Goal: Transaction & Acquisition: Register for event/course

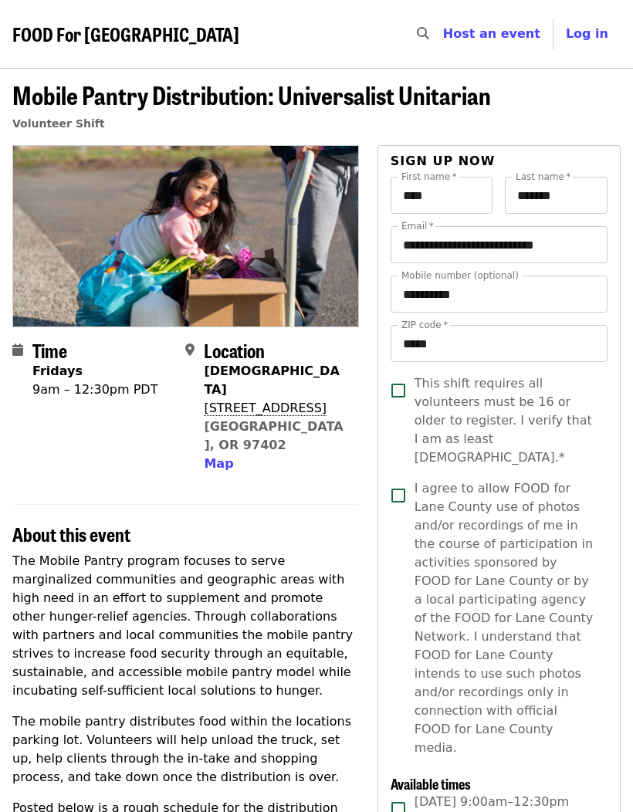
click at [146, 29] on span "FOOD For [GEOGRAPHIC_DATA]" at bounding box center [125, 33] width 227 height 27
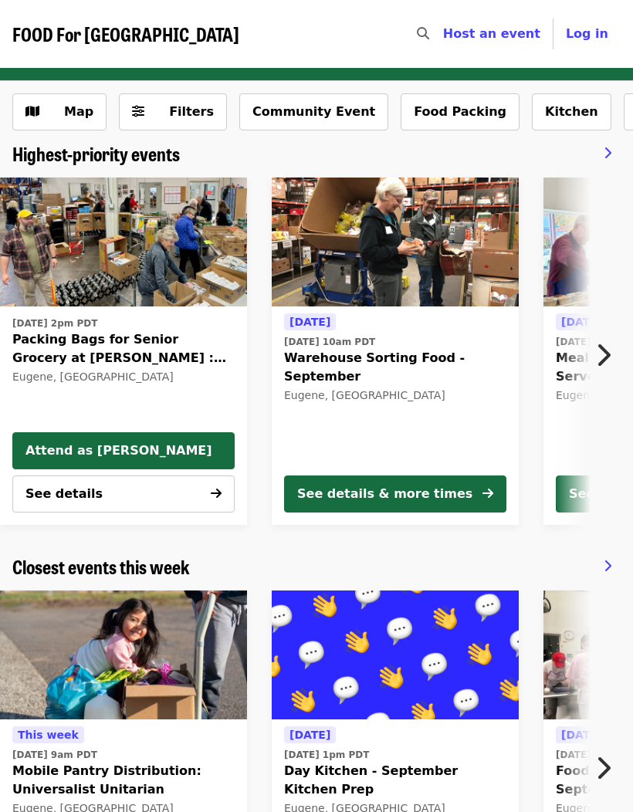
click at [606, 348] on icon "chevron-right icon" at bounding box center [602, 354] width 15 height 29
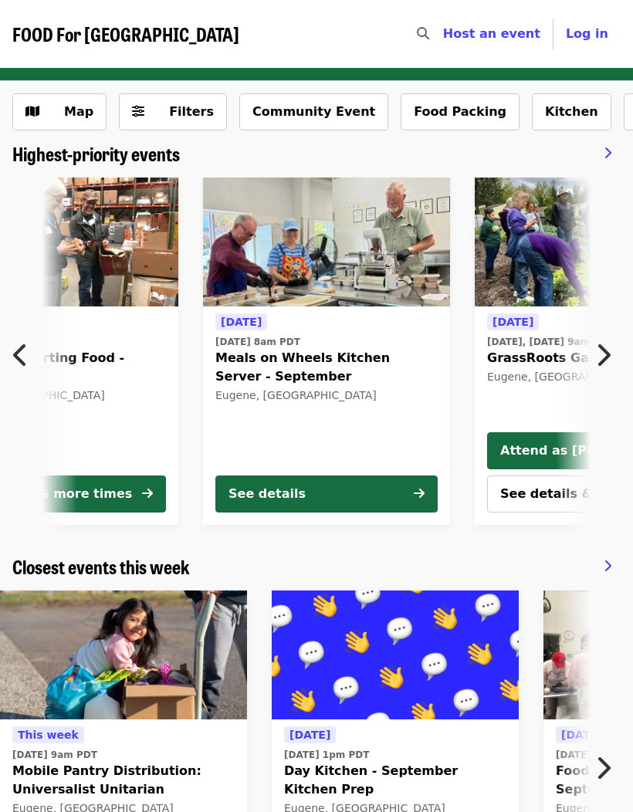
scroll to position [0, 417]
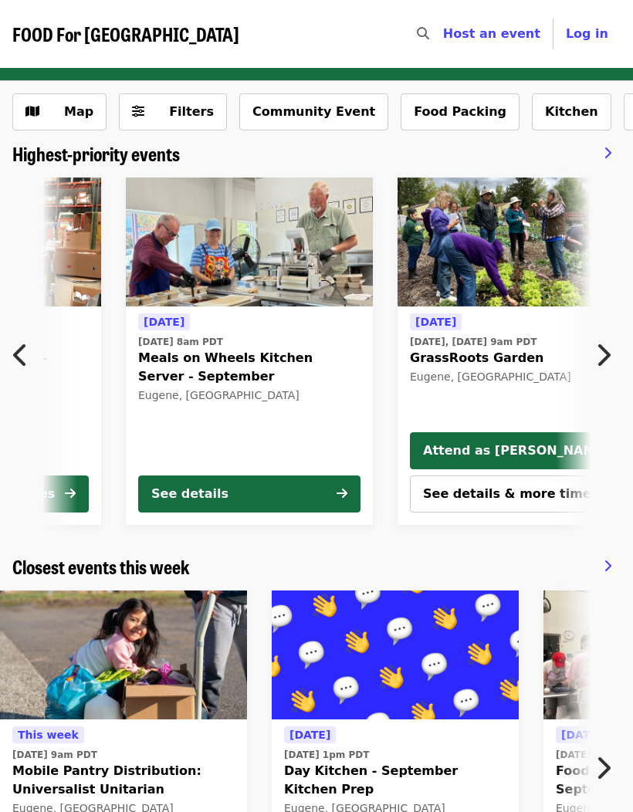
click at [607, 339] on button "Next item" at bounding box center [607, 354] width 51 height 43
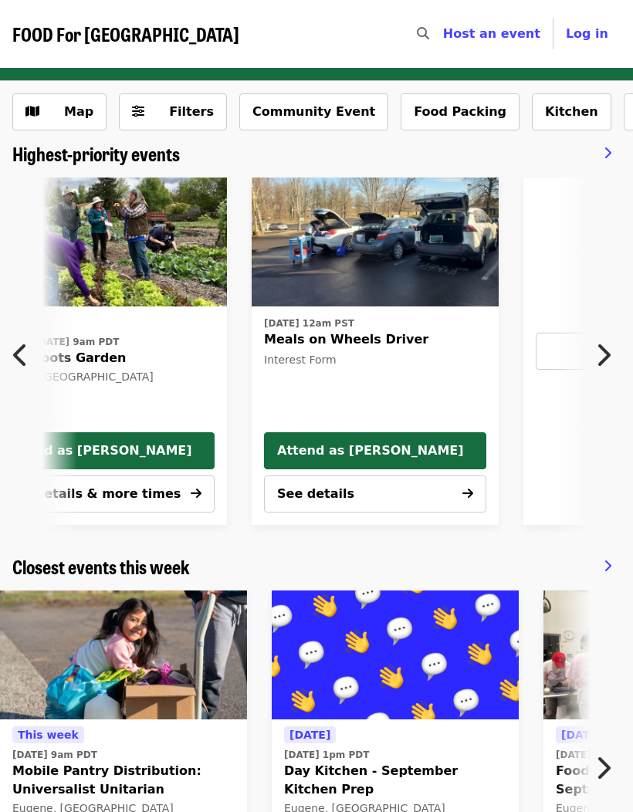
scroll to position [0, 835]
click at [607, 338] on button "Next item" at bounding box center [607, 354] width 51 height 43
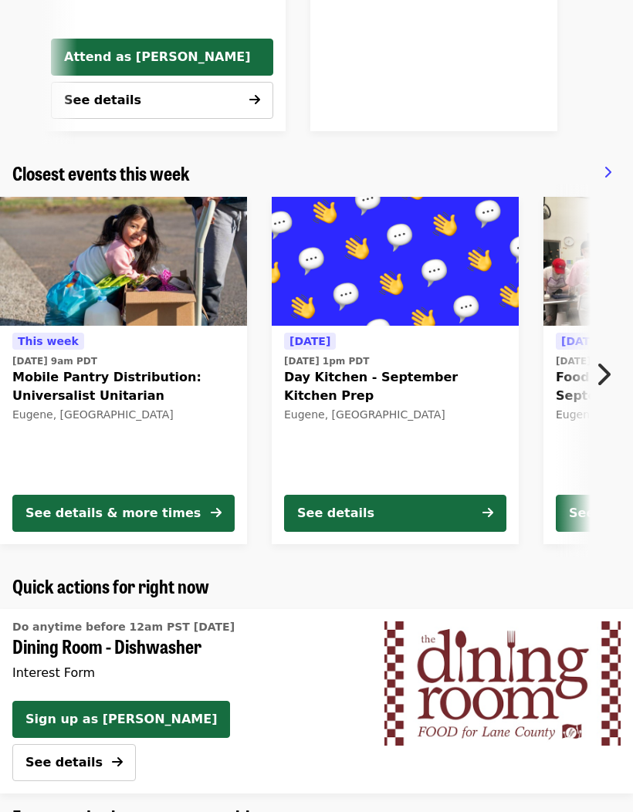
scroll to position [394, 0]
click at [604, 364] on icon "chevron-right icon" at bounding box center [602, 374] width 15 height 29
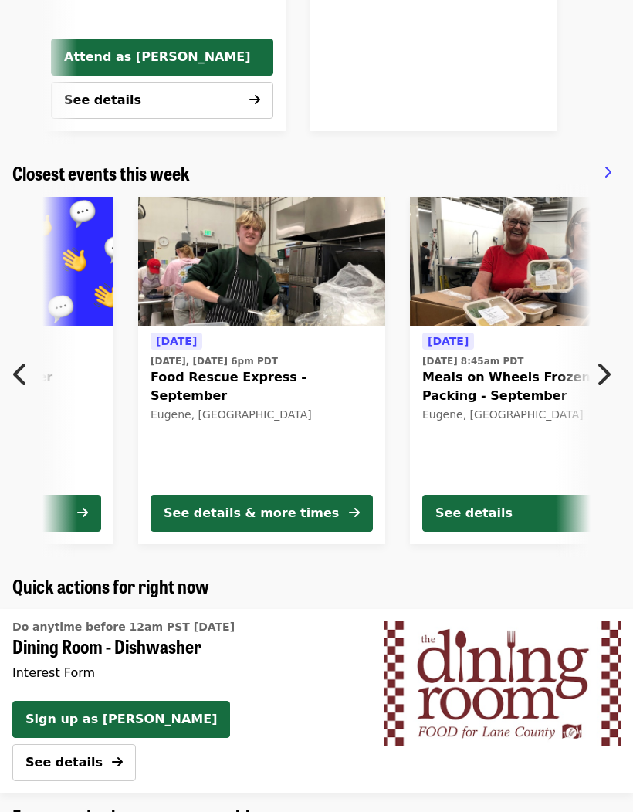
scroll to position [0, 417]
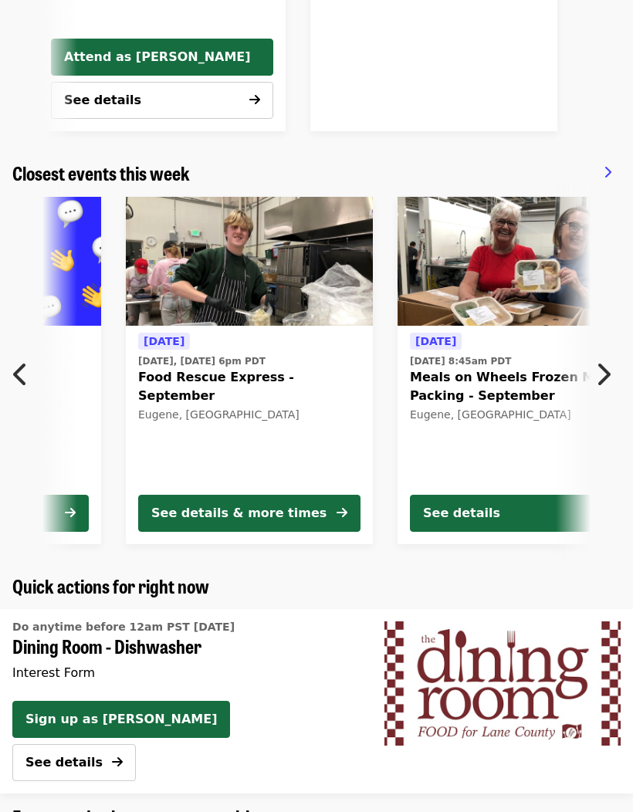
click at [603, 366] on icon "chevron-right icon" at bounding box center [602, 374] width 15 height 29
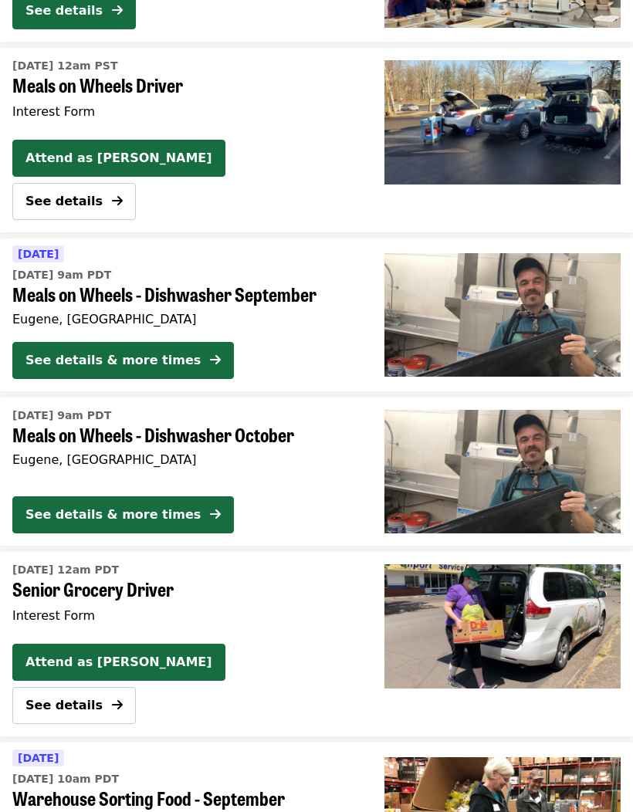
scroll to position [3090, 0]
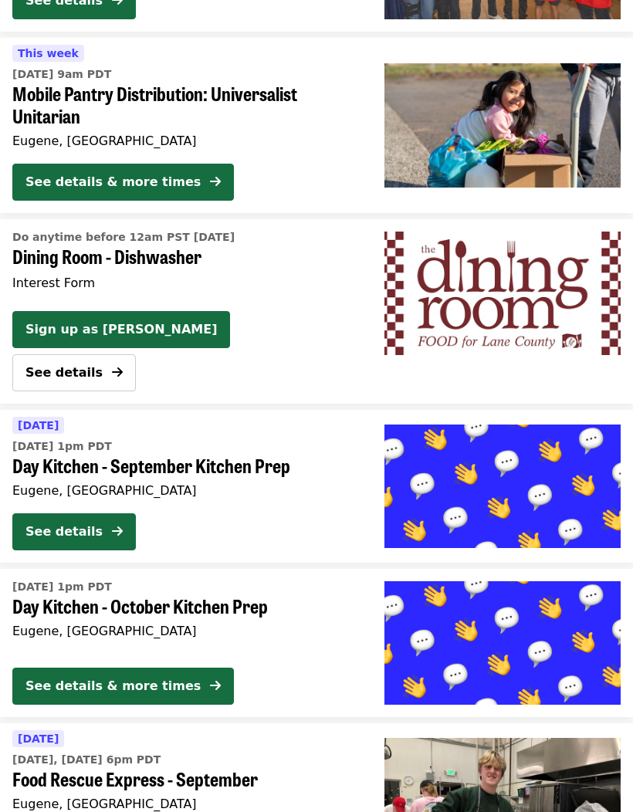
scroll to position [1357, 0]
